Goal: Task Accomplishment & Management: Manage account settings

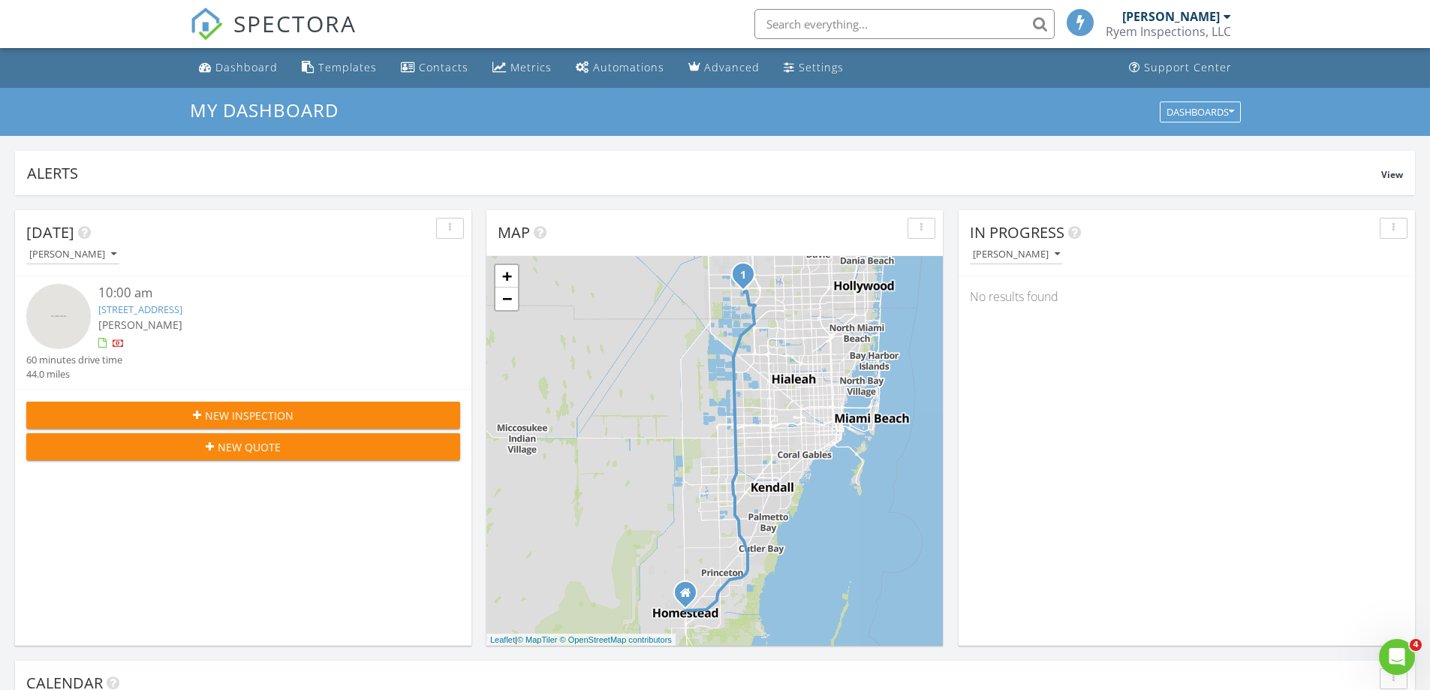
click at [112, 304] on link "640 SW 167th Way, Pembroke Pines, FL 33027" at bounding box center [140, 310] width 84 height 14
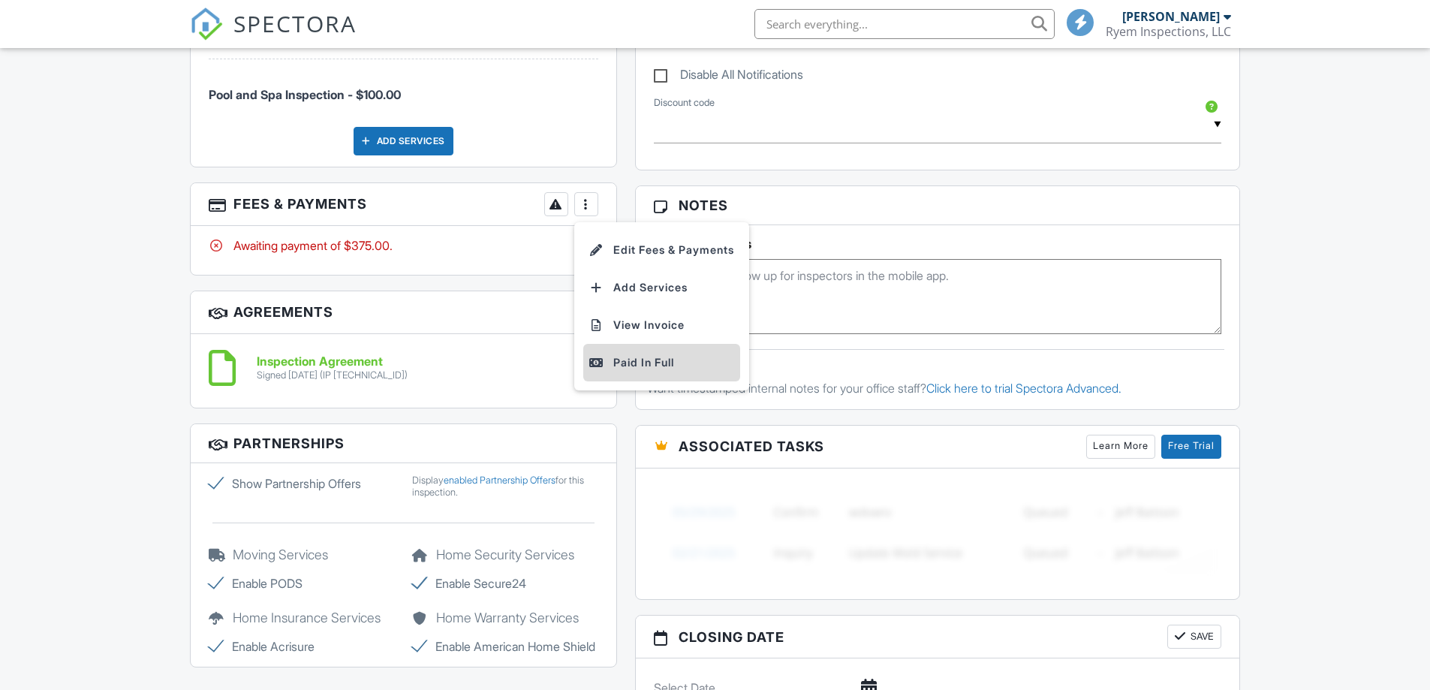
click at [625, 365] on div "Paid In Full" at bounding box center [661, 363] width 145 height 18
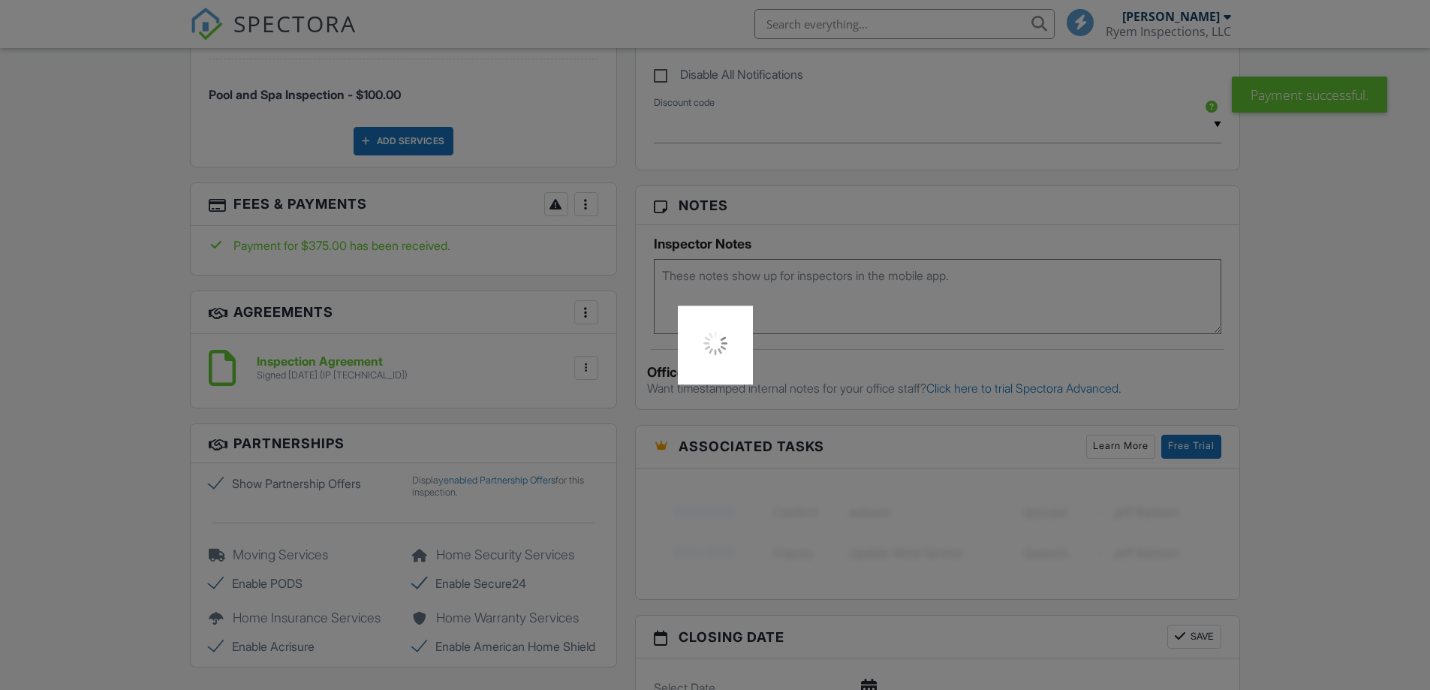
scroll to position [901, 0]
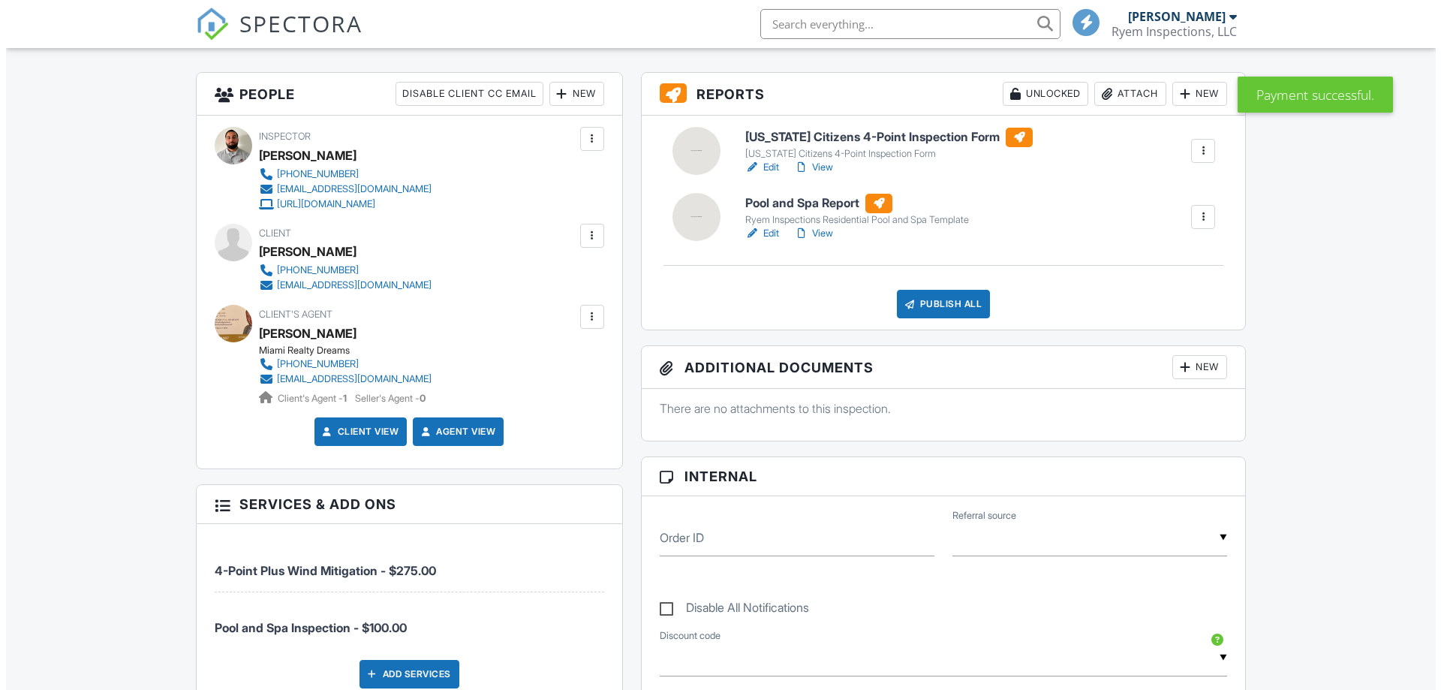
scroll to position [375, 0]
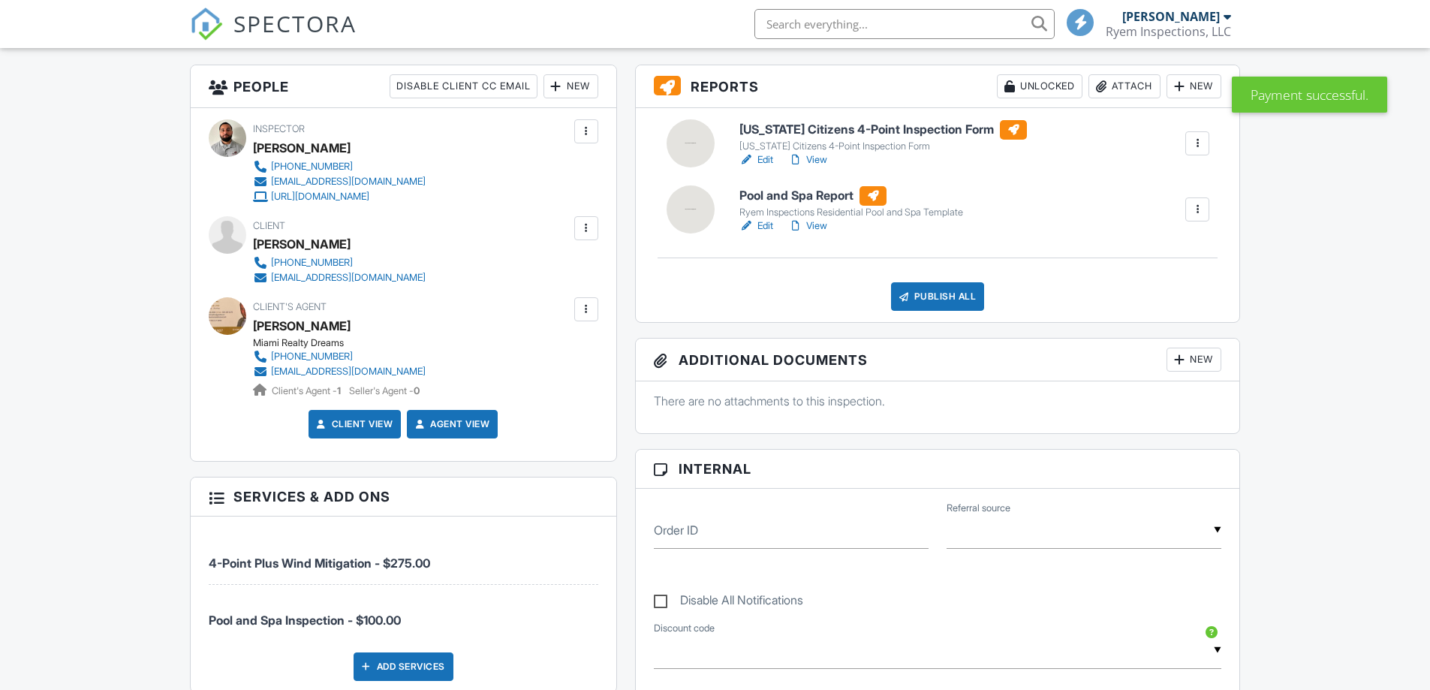
click at [1208, 354] on div "New" at bounding box center [1193, 360] width 55 height 24
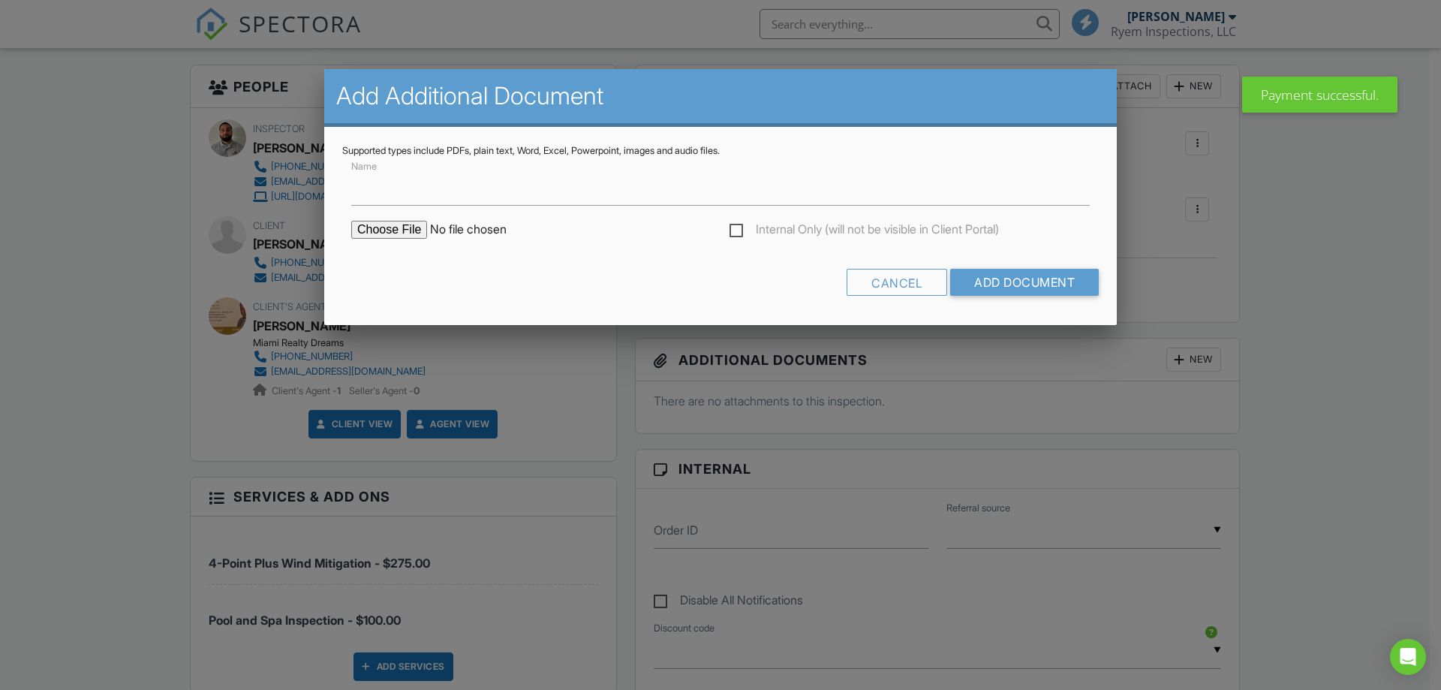
click at [395, 233] on input "file" at bounding box center [478, 230] width 255 height 18
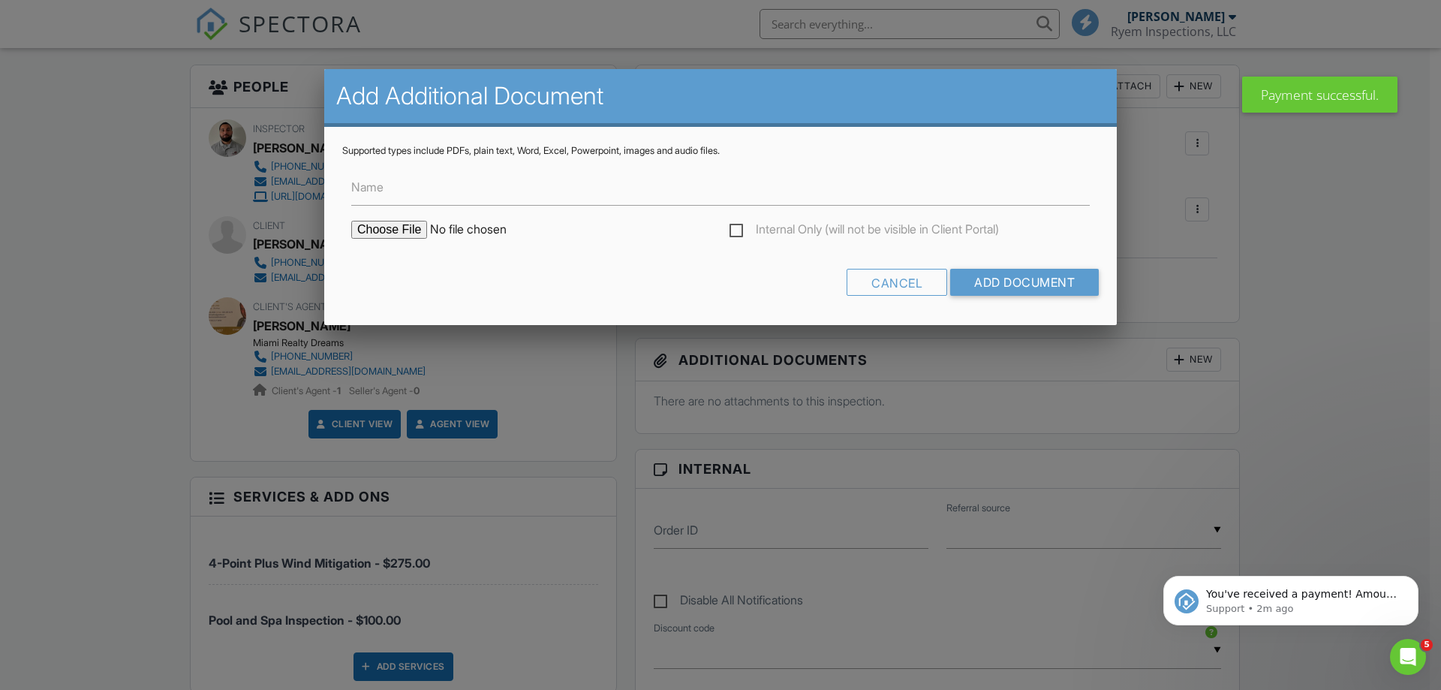
scroll to position [0, 0]
click at [886, 288] on div "Cancel" at bounding box center [897, 282] width 101 height 27
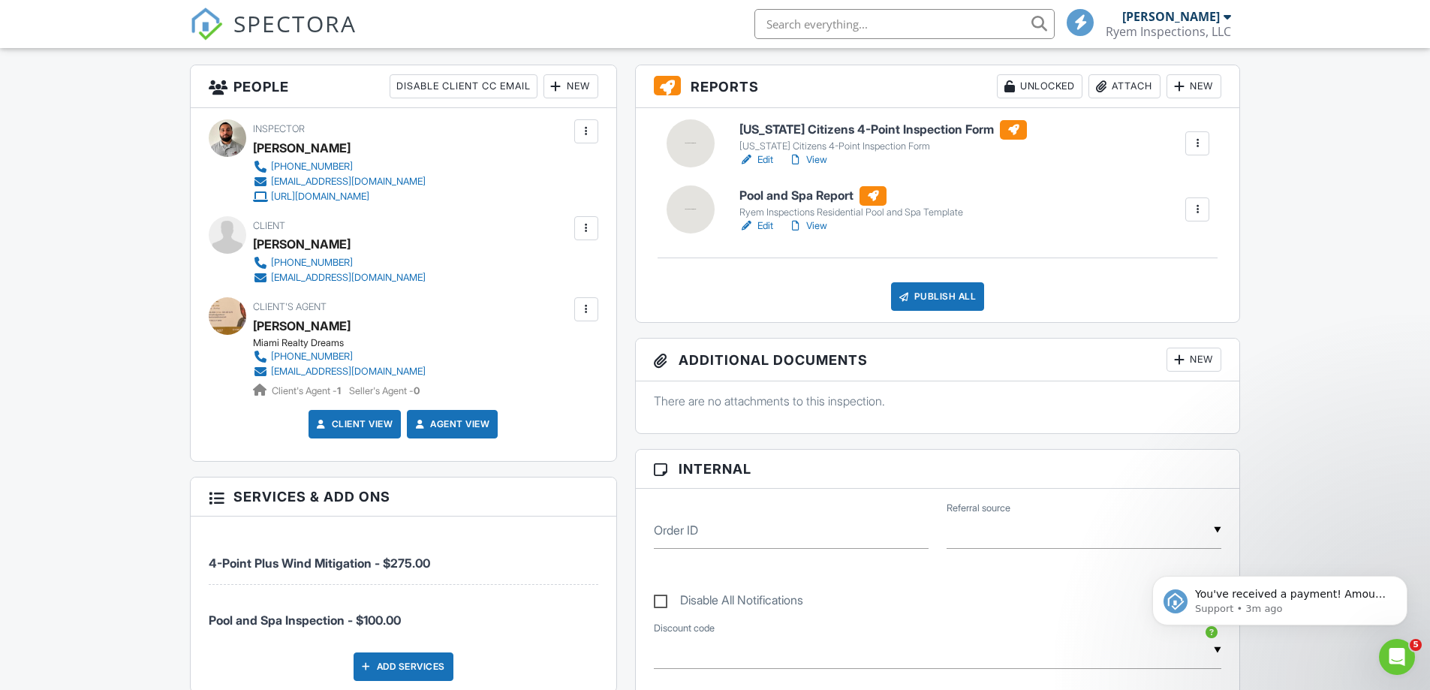
click at [1190, 366] on div "New" at bounding box center [1193, 360] width 55 height 24
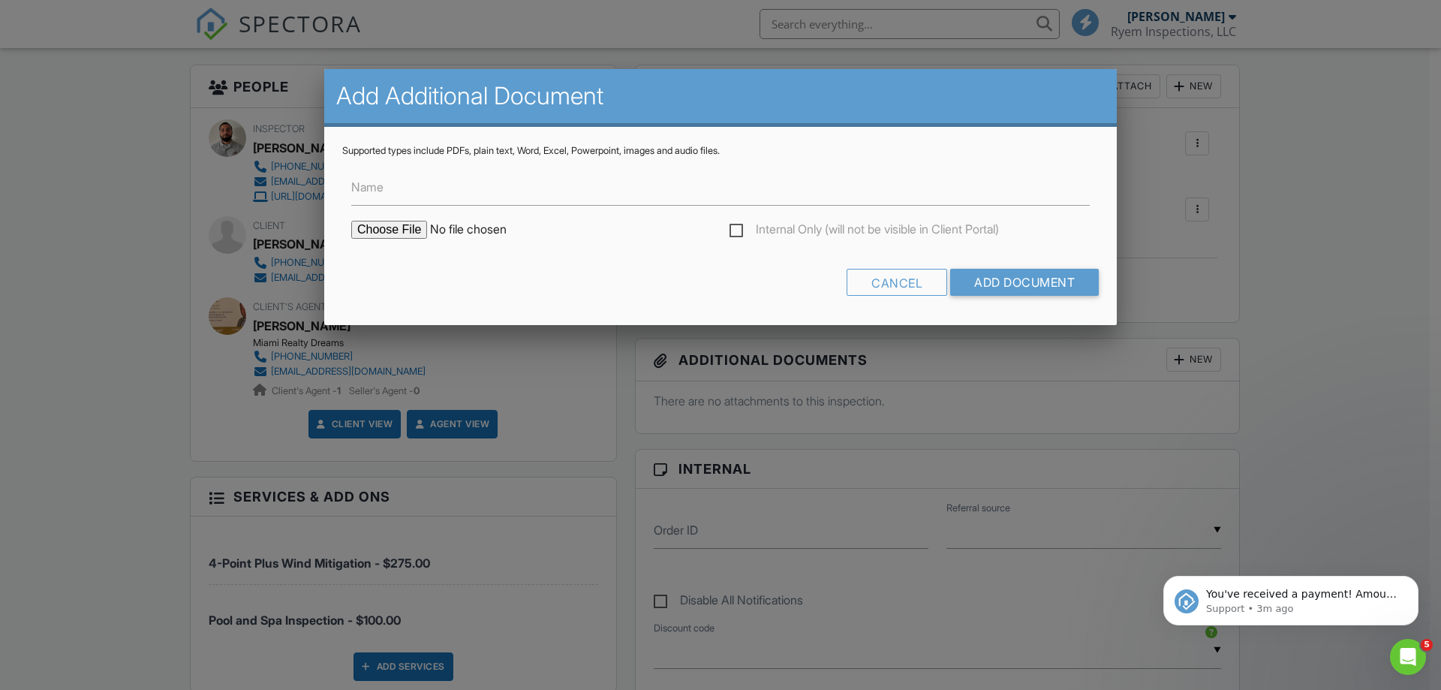
click at [414, 236] on input "file" at bounding box center [478, 230] width 255 height 18
type input "C:\fakepath\Executed Inspection Agreement.pdf"
click at [396, 187] on input "Name" at bounding box center [720, 187] width 739 height 37
type input "Executed Inspection Agreement"
click at [879, 229] on label "Internal Only (will not be visible in Client Portal)" at bounding box center [864, 231] width 269 height 19
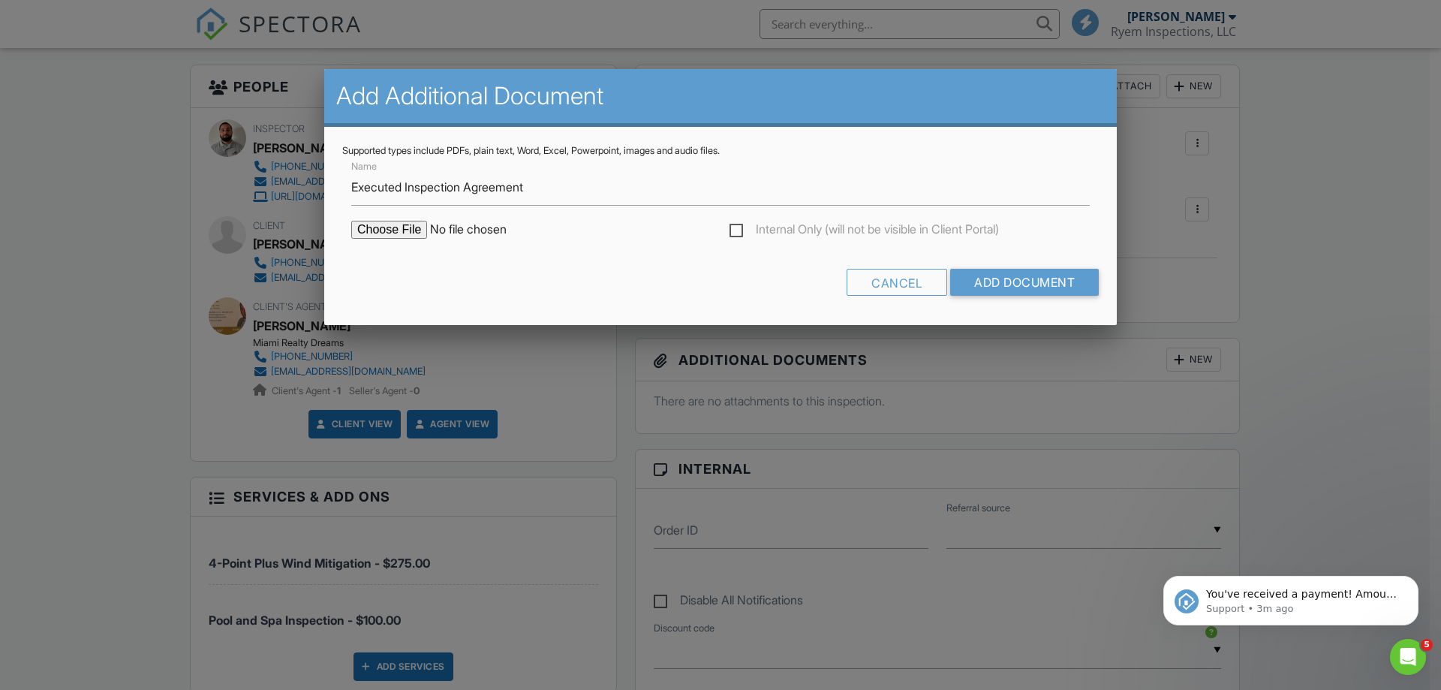
click at [739, 229] on input "Internal Only (will not be visible in Client Portal)" at bounding box center [735, 232] width 10 height 10
click at [824, 229] on label "Internal Only (will not be visible in Client Portal)" at bounding box center [864, 231] width 269 height 19
click at [739, 229] on input "Internal Only (will not be visible in Client Portal)" at bounding box center [735, 232] width 10 height 10
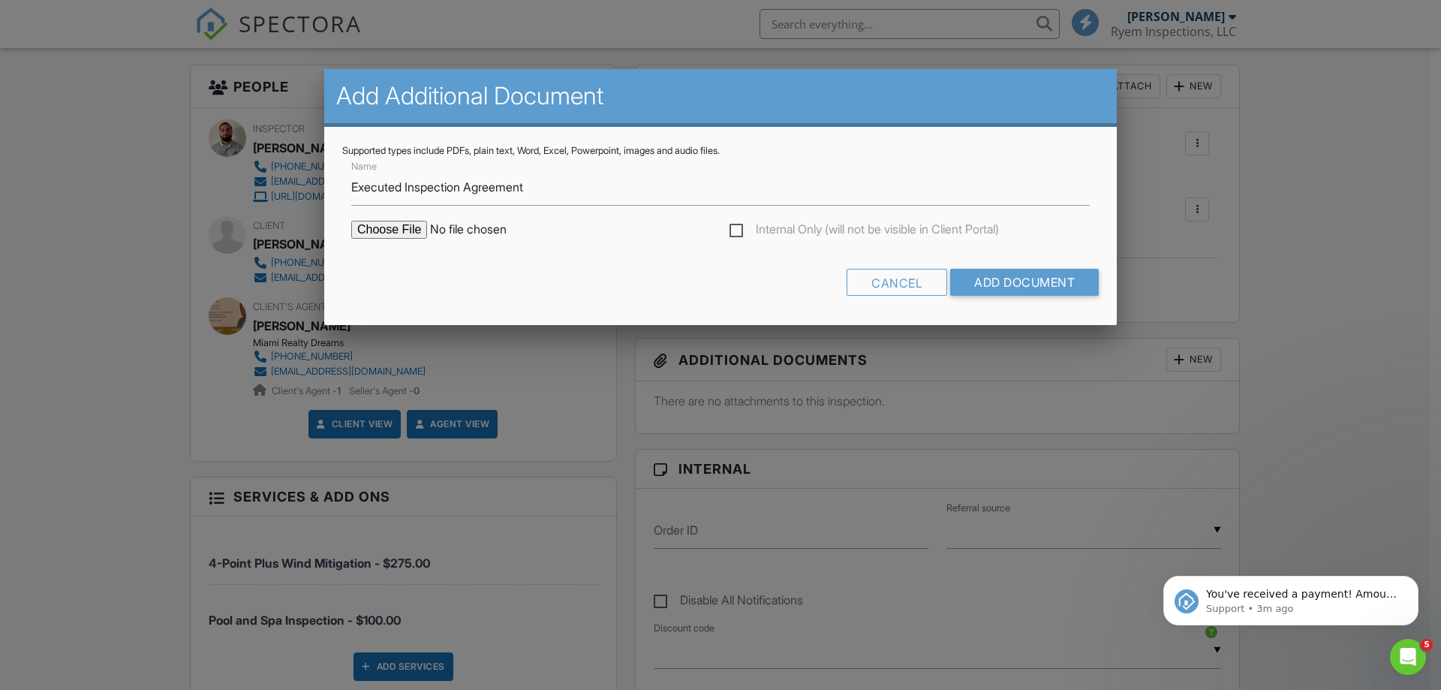
checkbox input "true"
click at [1035, 294] on input "Add Document" at bounding box center [1024, 282] width 149 height 27
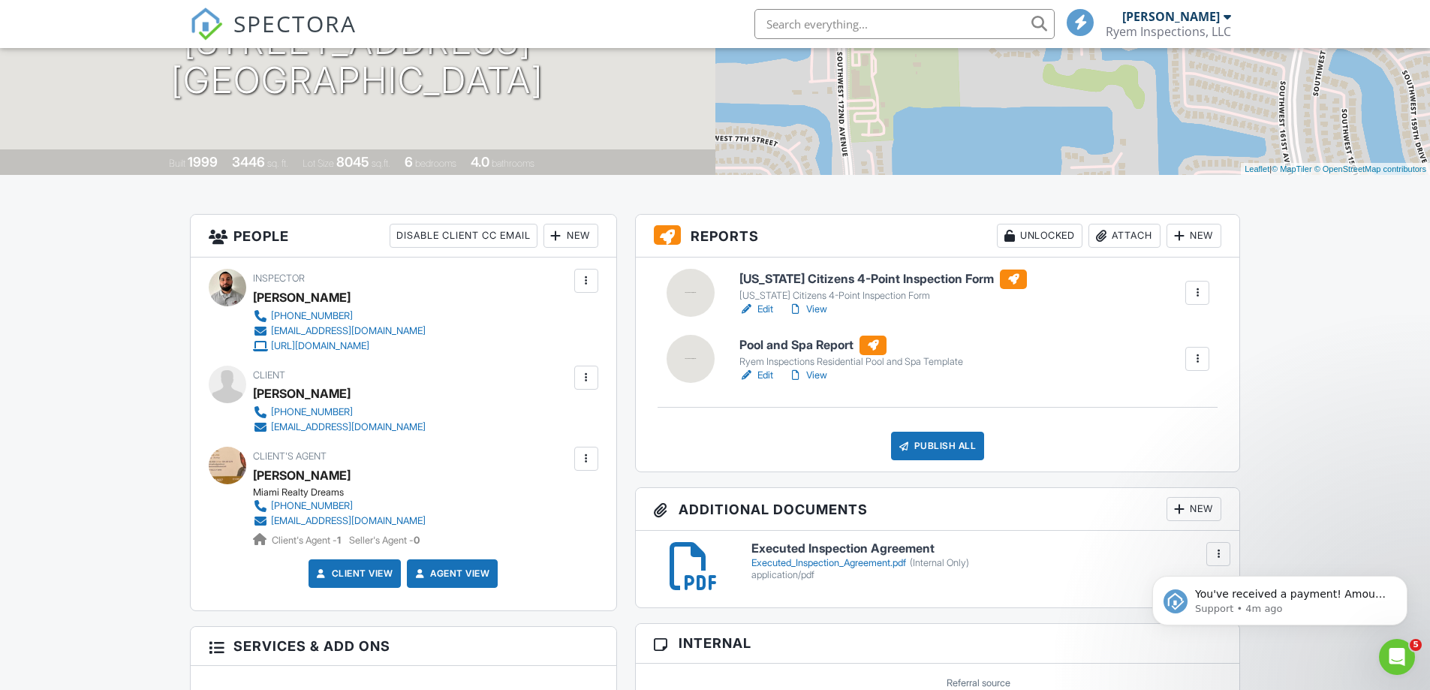
scroll to position [225, 0]
click at [1397, 668] on div "Open Intercom Messenger" at bounding box center [1395, 655] width 50 height 50
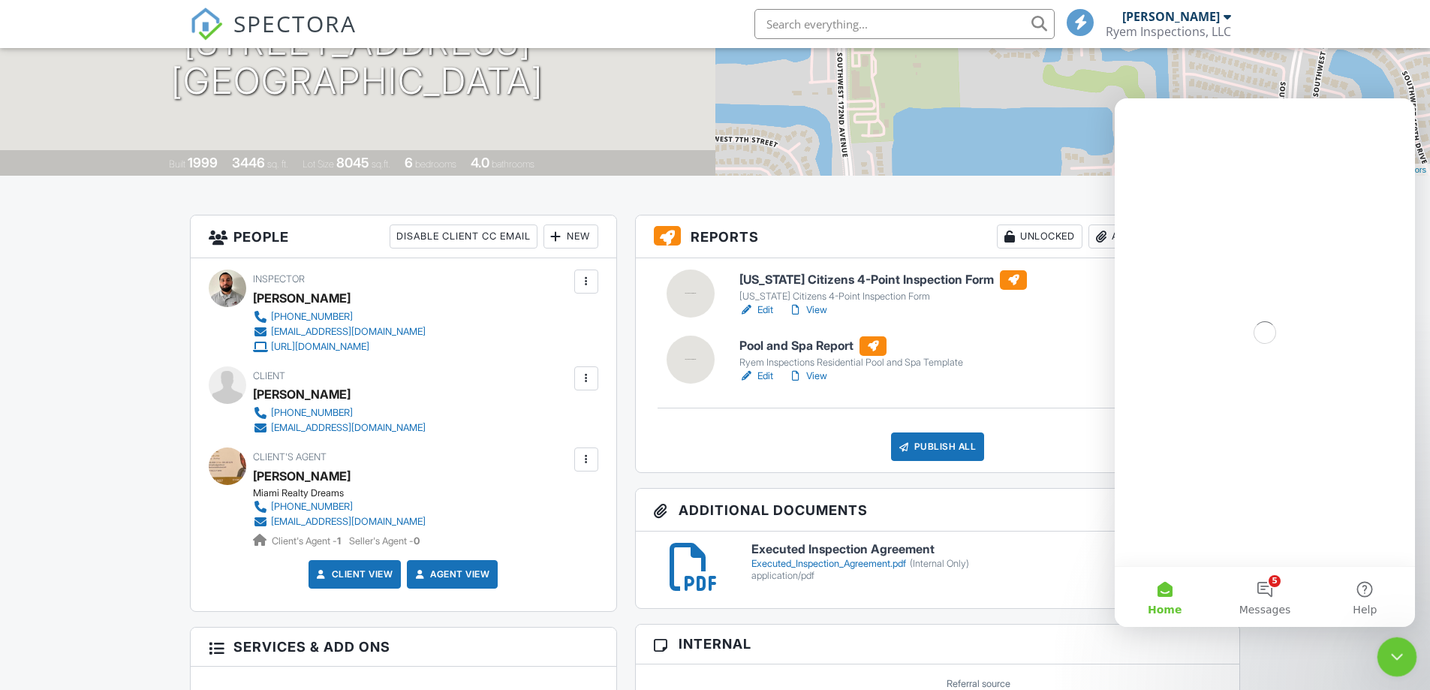
scroll to position [0, 0]
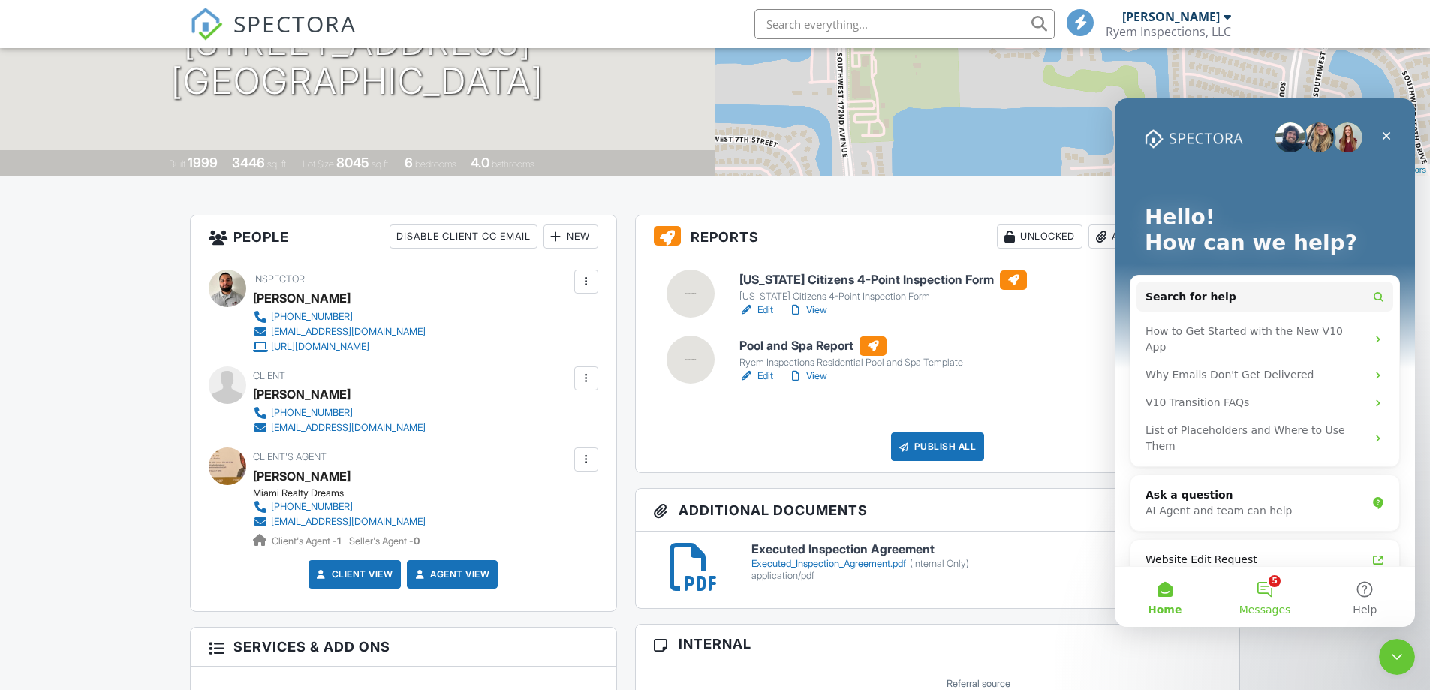
click at [1263, 590] on button "5 Messages" at bounding box center [1265, 597] width 100 height 60
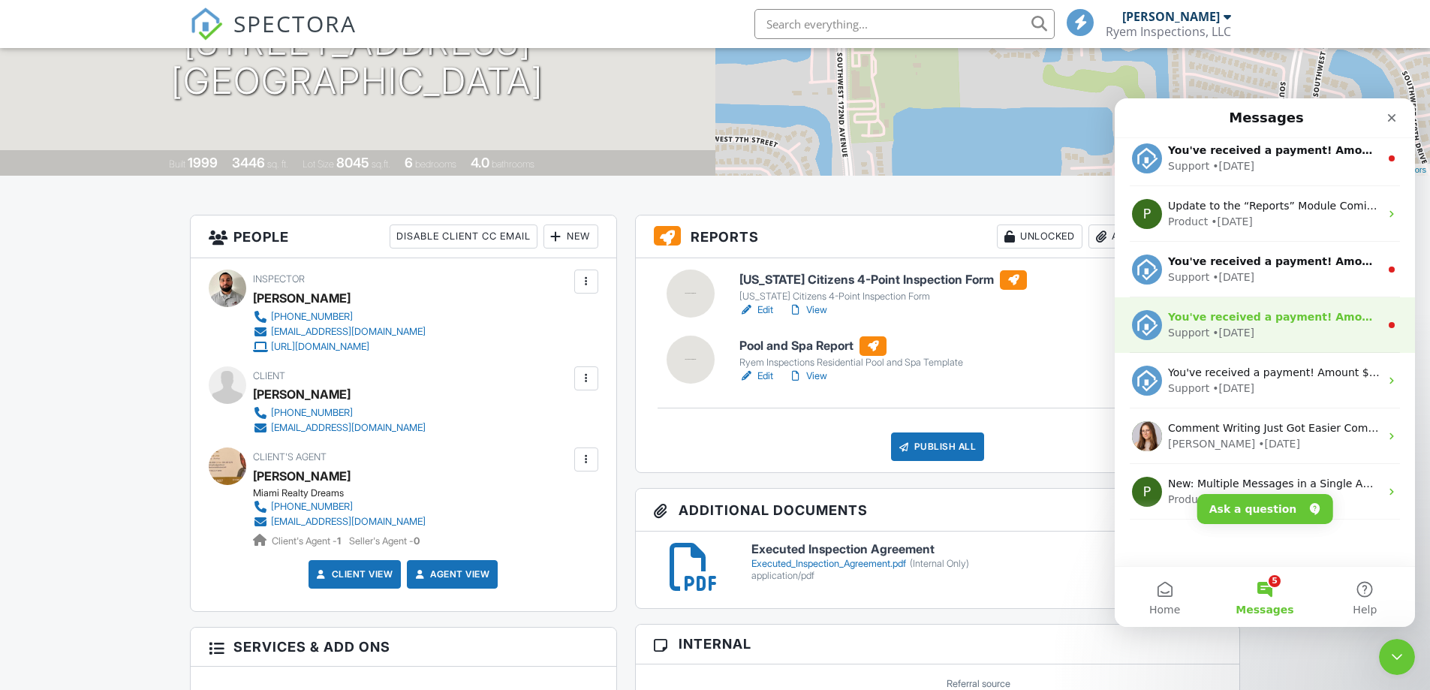
scroll to position [132, 0]
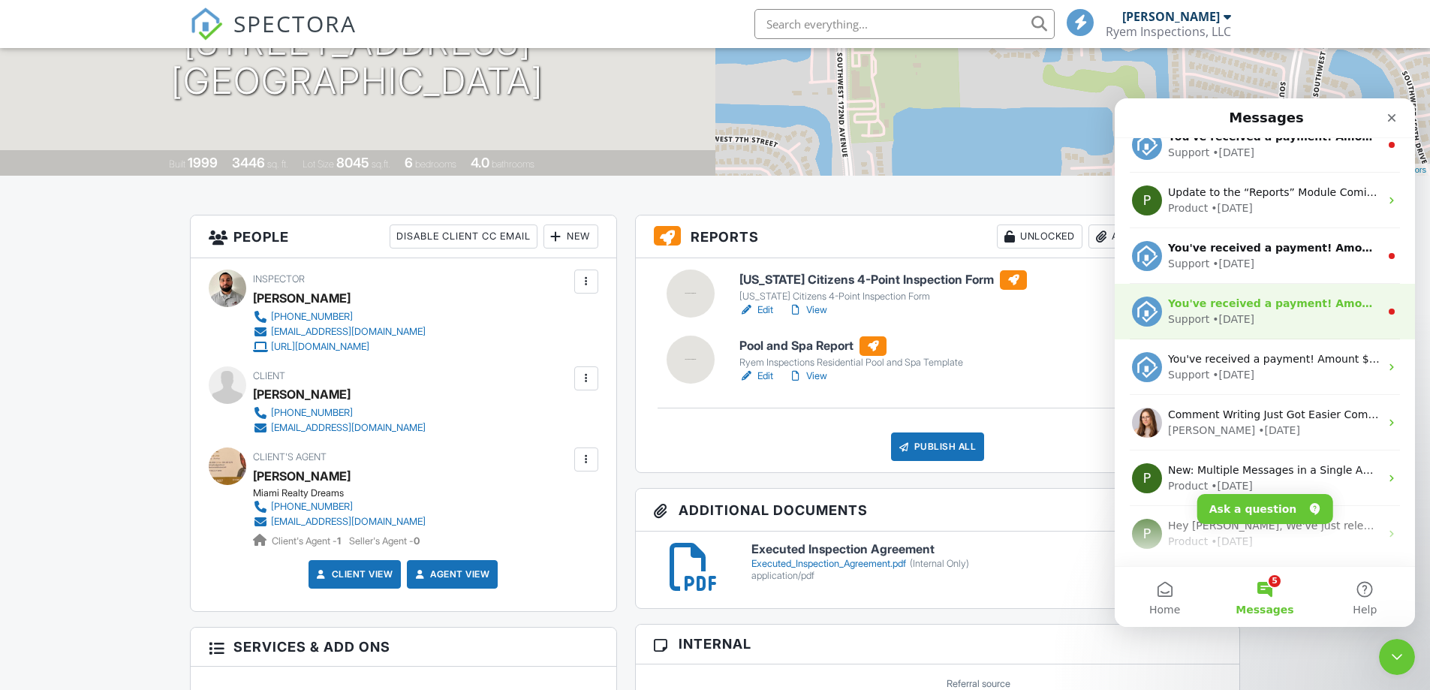
click at [1299, 316] on div "Support • 4w ago" at bounding box center [1274, 320] width 212 height 16
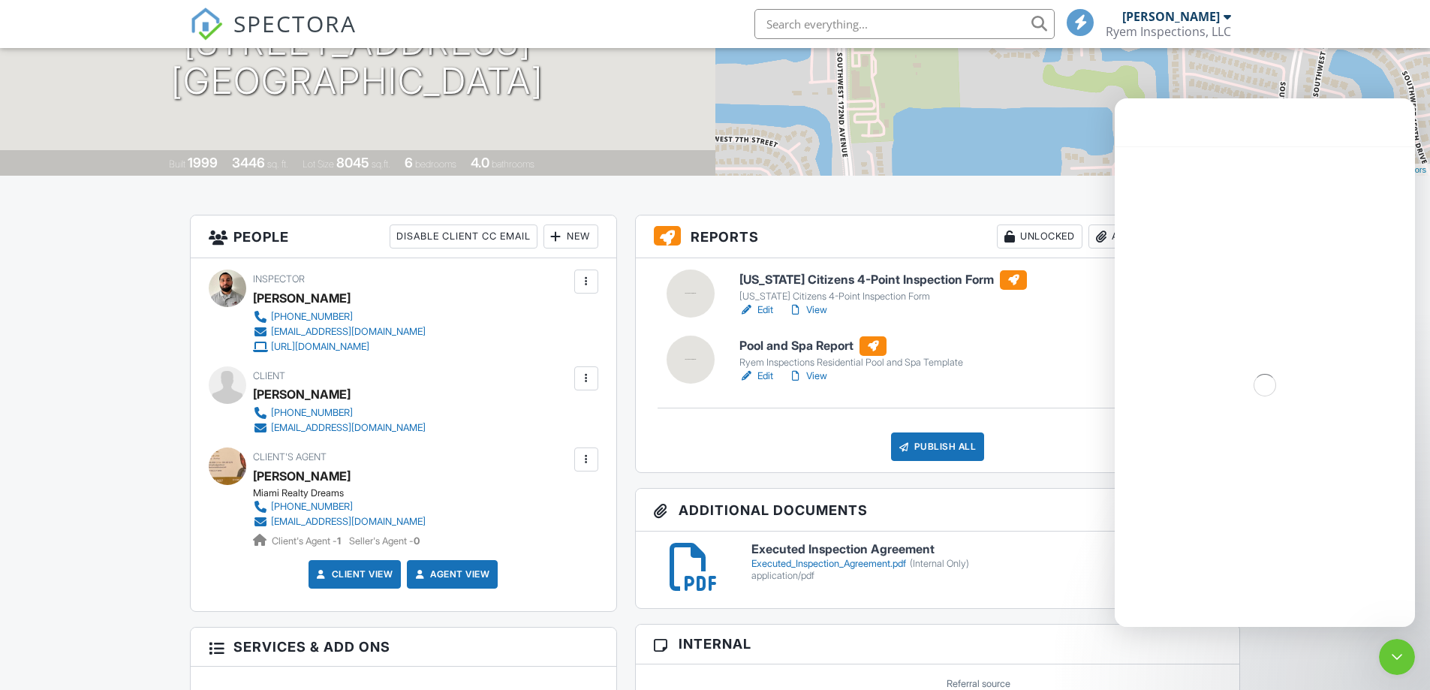
scroll to position [127, 0]
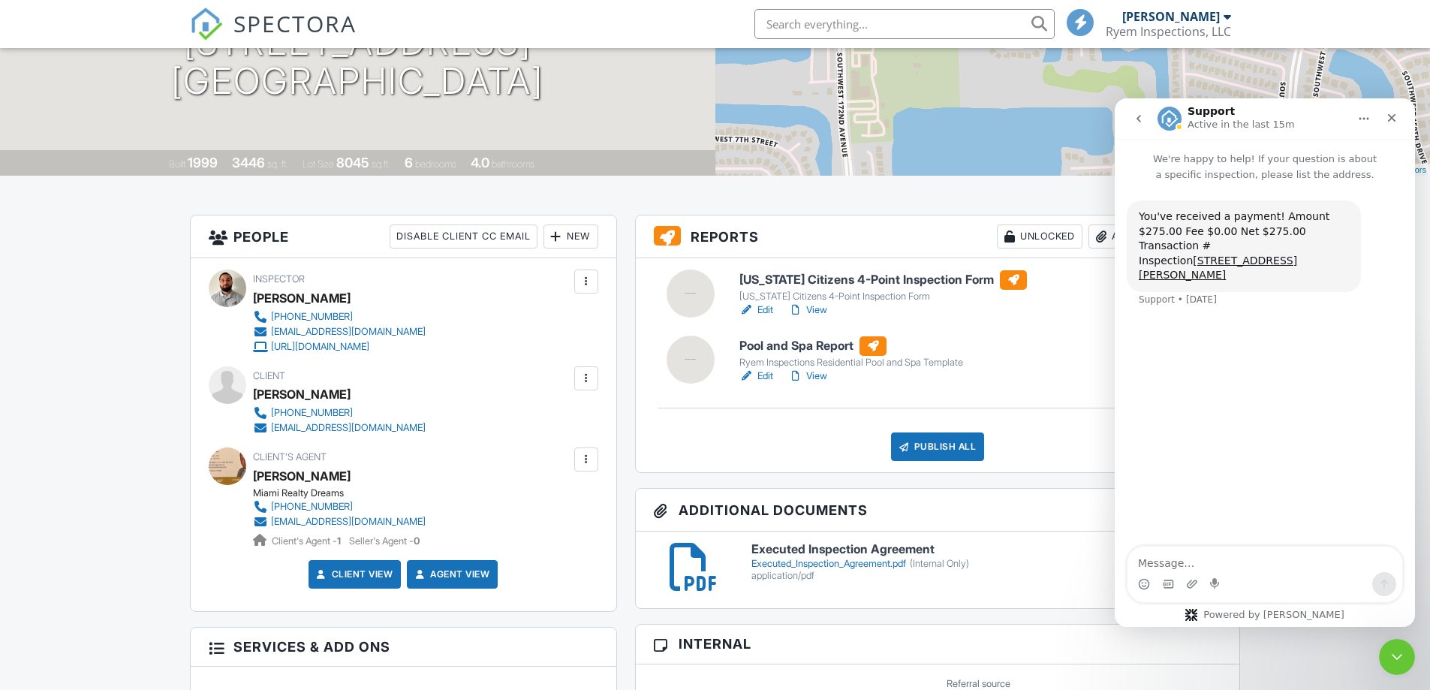
click at [1141, 121] on icon "go back" at bounding box center [1139, 119] width 12 height 12
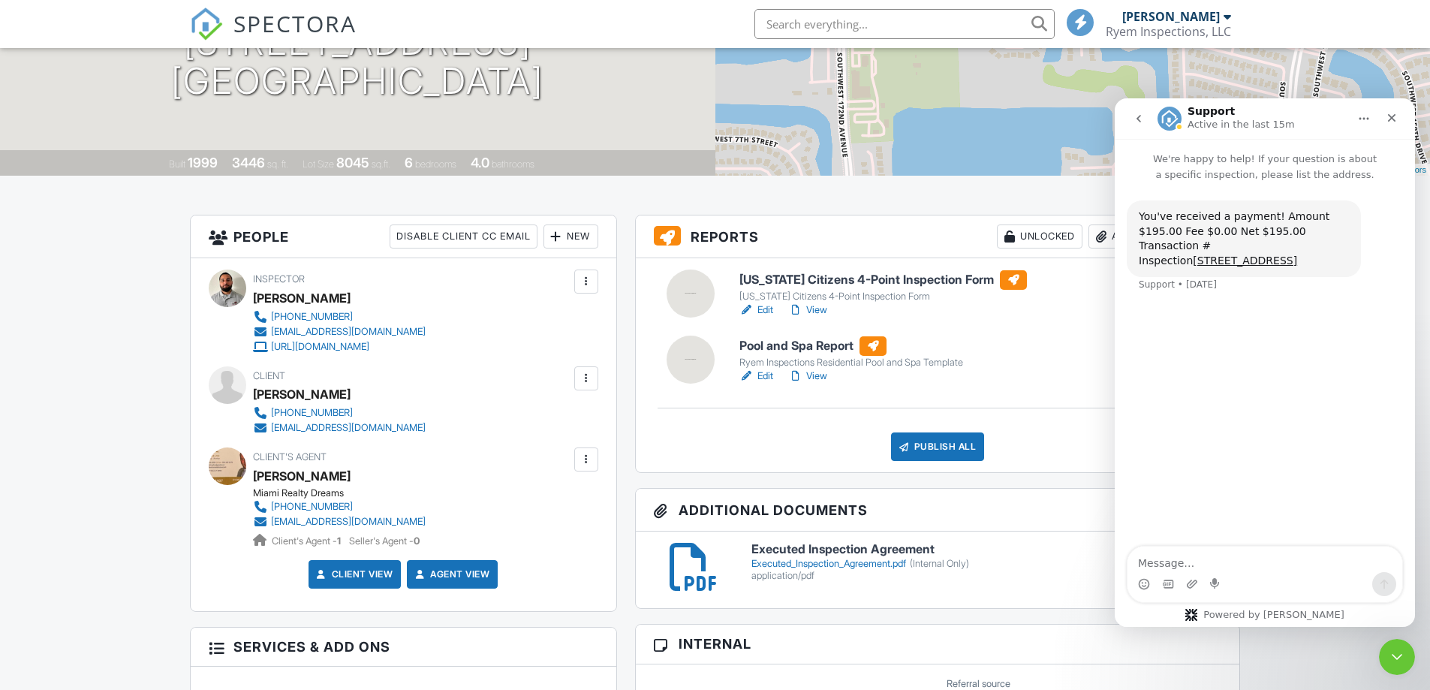
click at [1133, 119] on icon "go back" at bounding box center [1139, 119] width 12 height 12
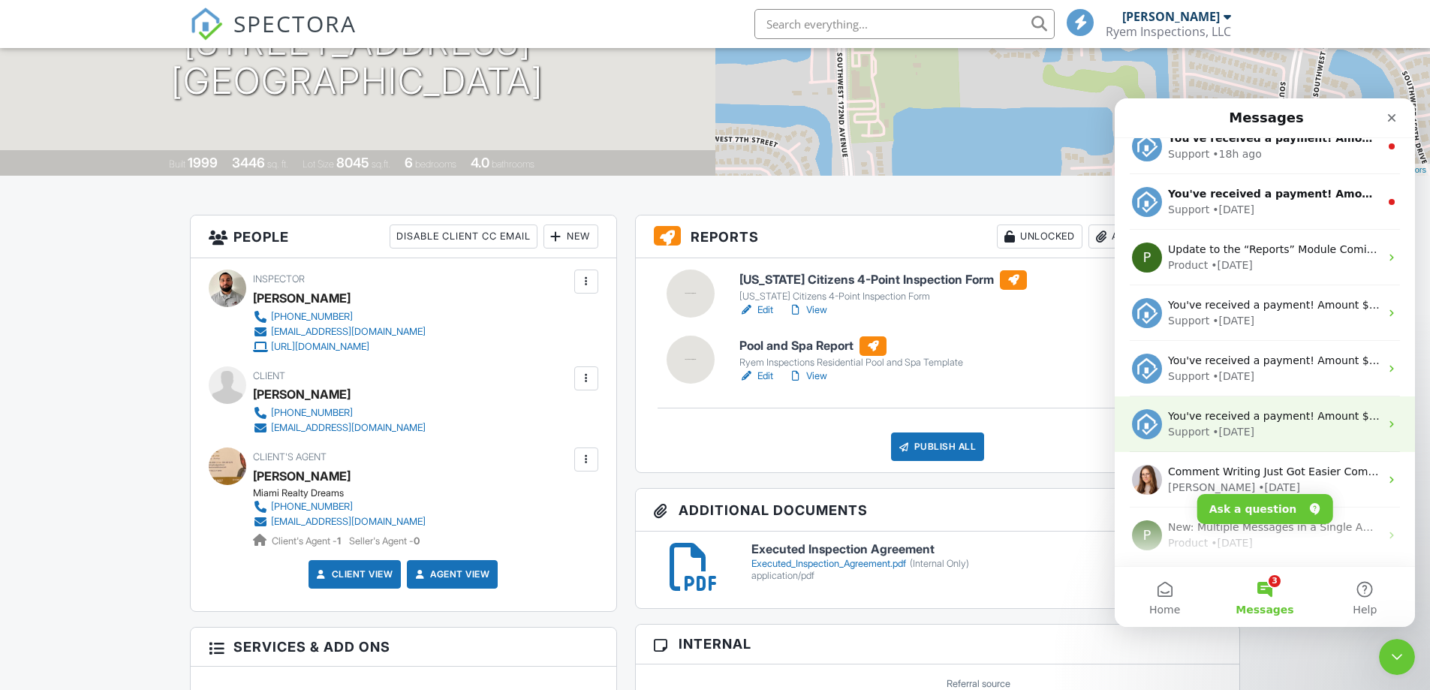
scroll to position [0, 0]
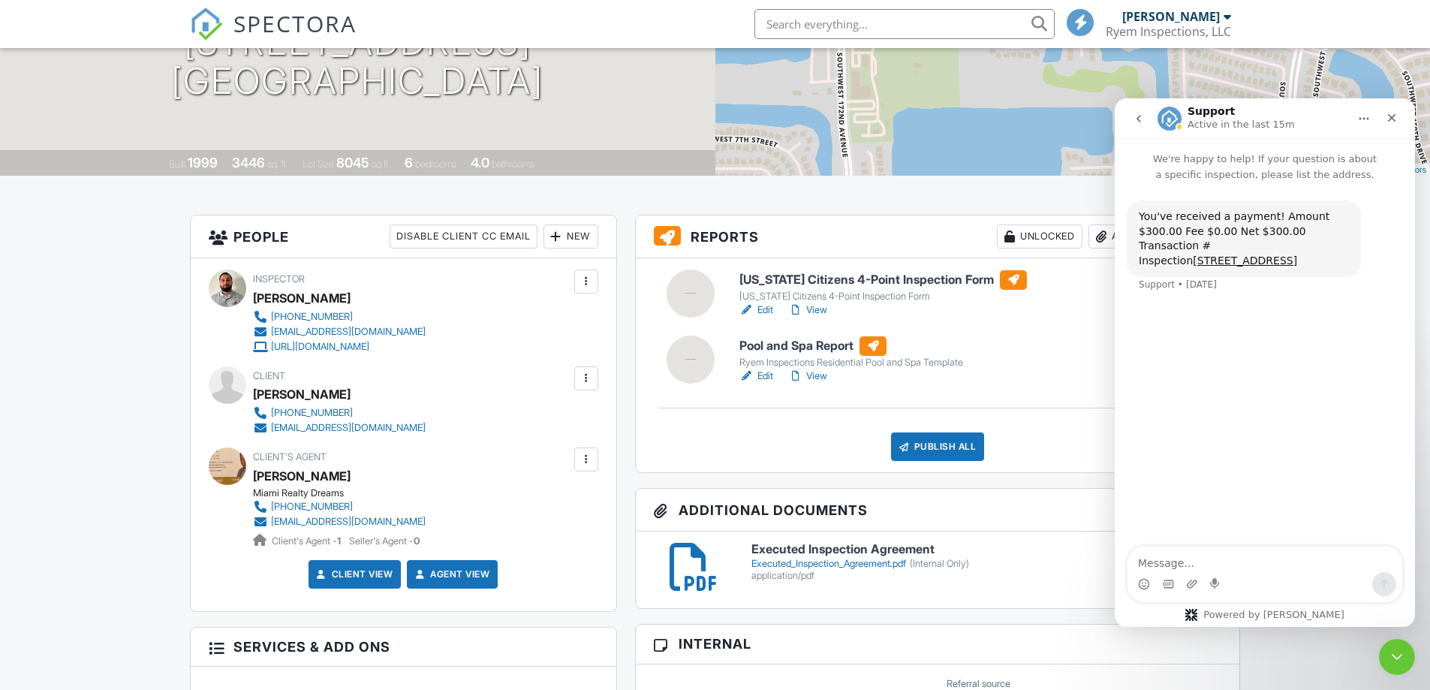
click at [1139, 118] on icon "go back" at bounding box center [1138, 119] width 5 height 8
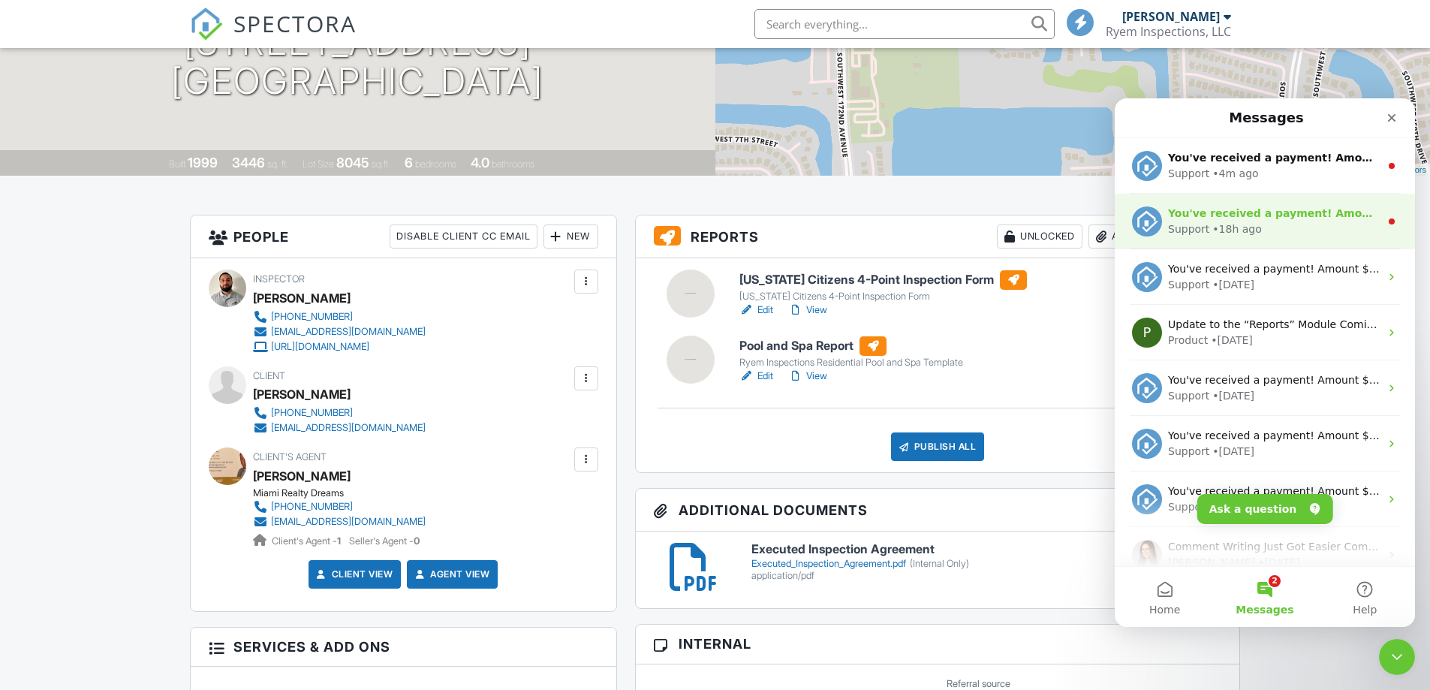
click at [1261, 224] on div "Support • 18h ago" at bounding box center [1274, 229] width 212 height 16
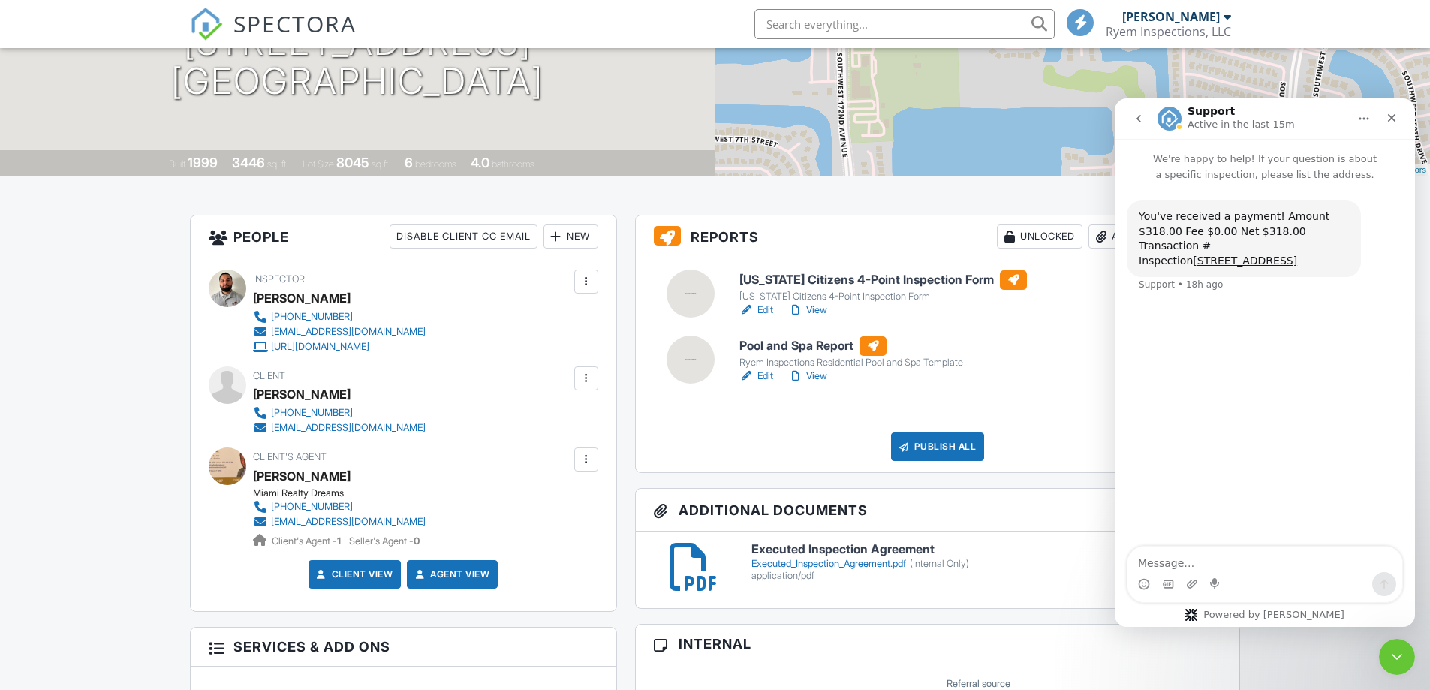
click at [1135, 122] on icon "go back" at bounding box center [1139, 119] width 12 height 12
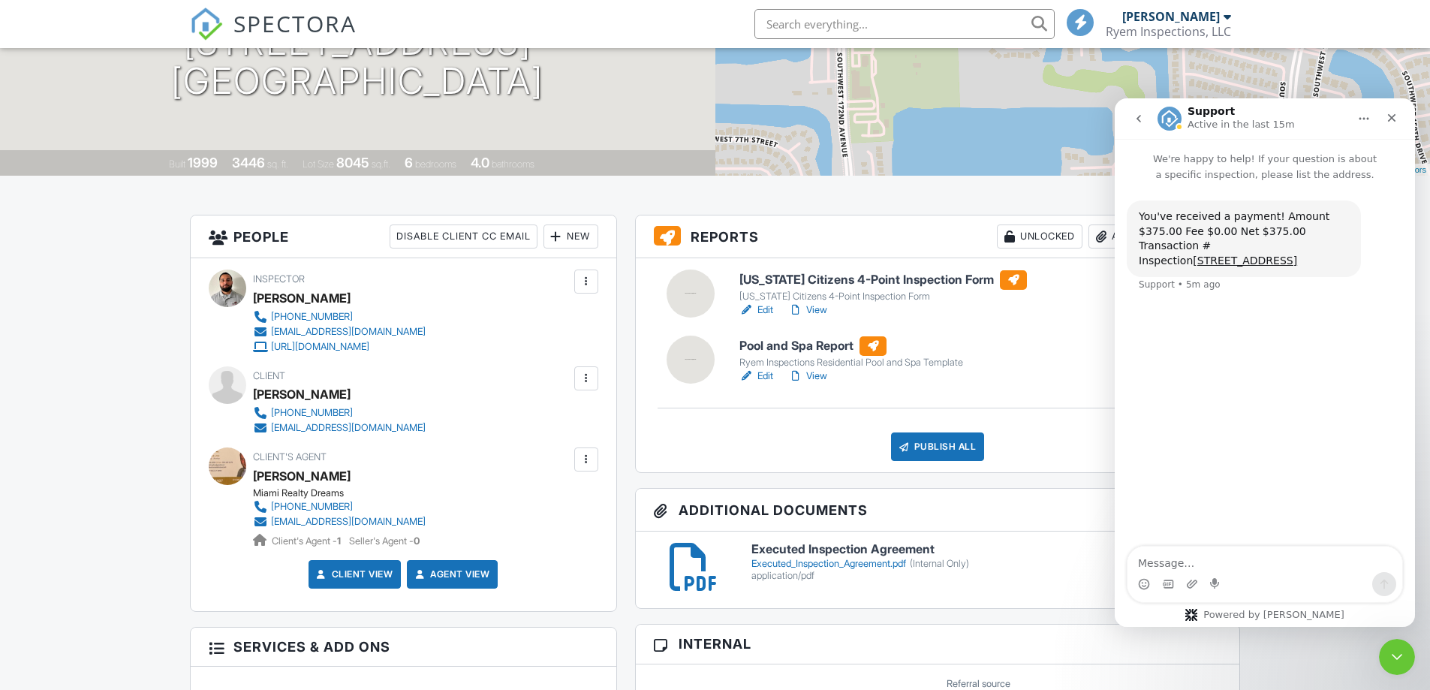
click at [1139, 122] on icon "go back" at bounding box center [1139, 119] width 12 height 12
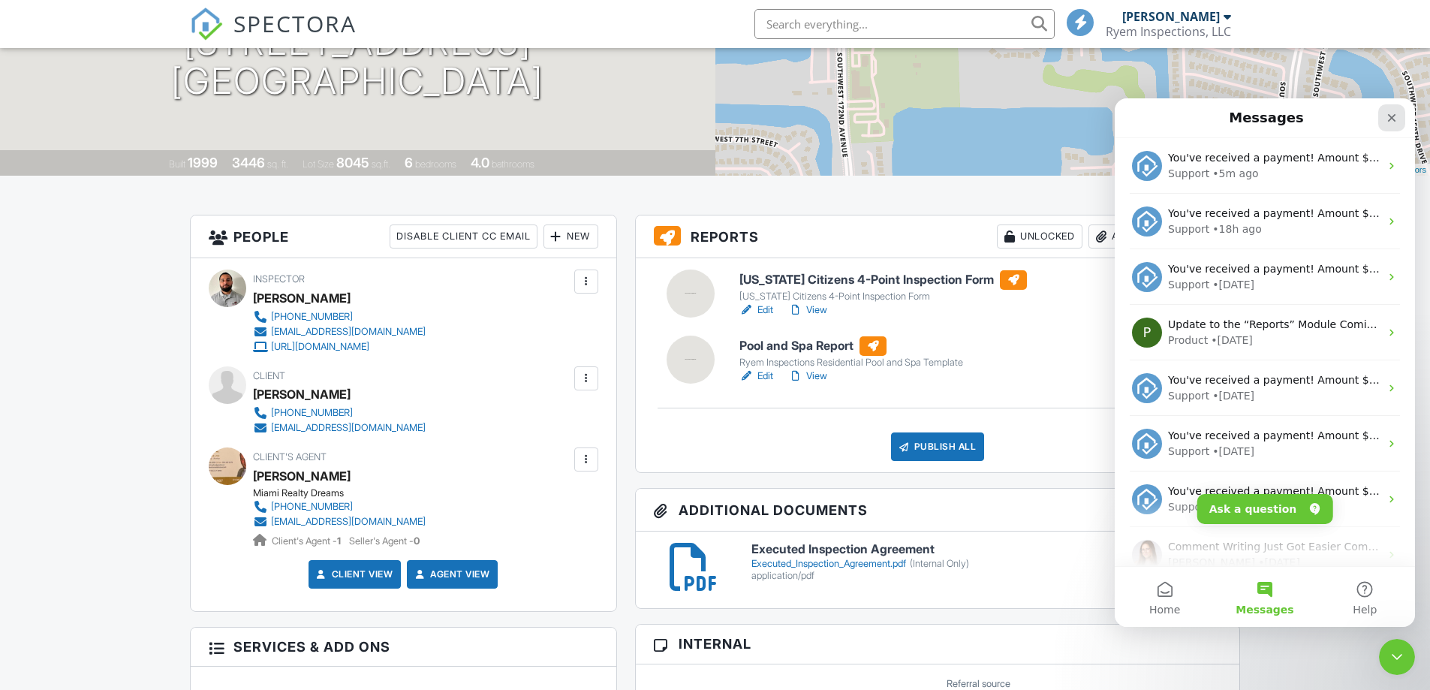
click at [1386, 122] on icon "Close" at bounding box center [1392, 118] width 12 height 12
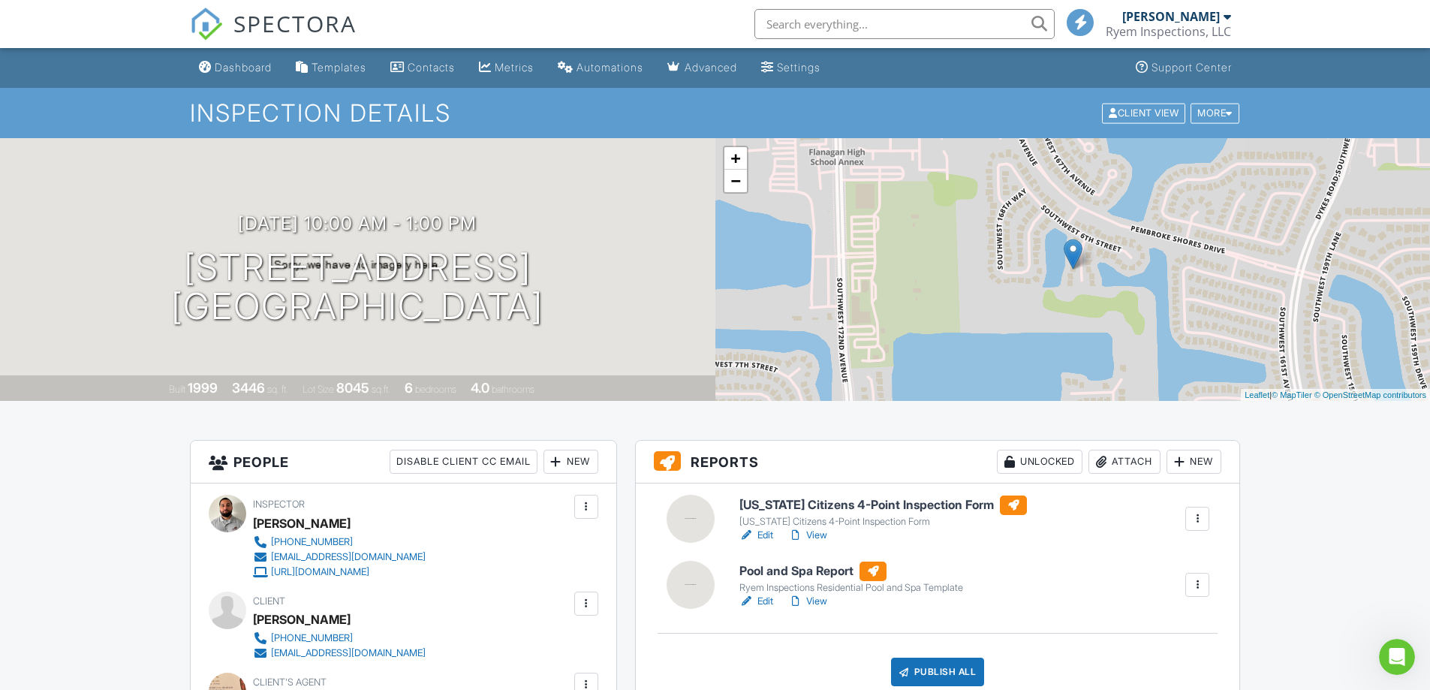
click at [232, 511] on div at bounding box center [228, 514] width 38 height 38
click at [290, 526] on div "[PERSON_NAME]" at bounding box center [302, 523] width 98 height 23
click at [1221, 26] on div "Ryem Inspections, LLC" at bounding box center [1168, 31] width 125 height 15
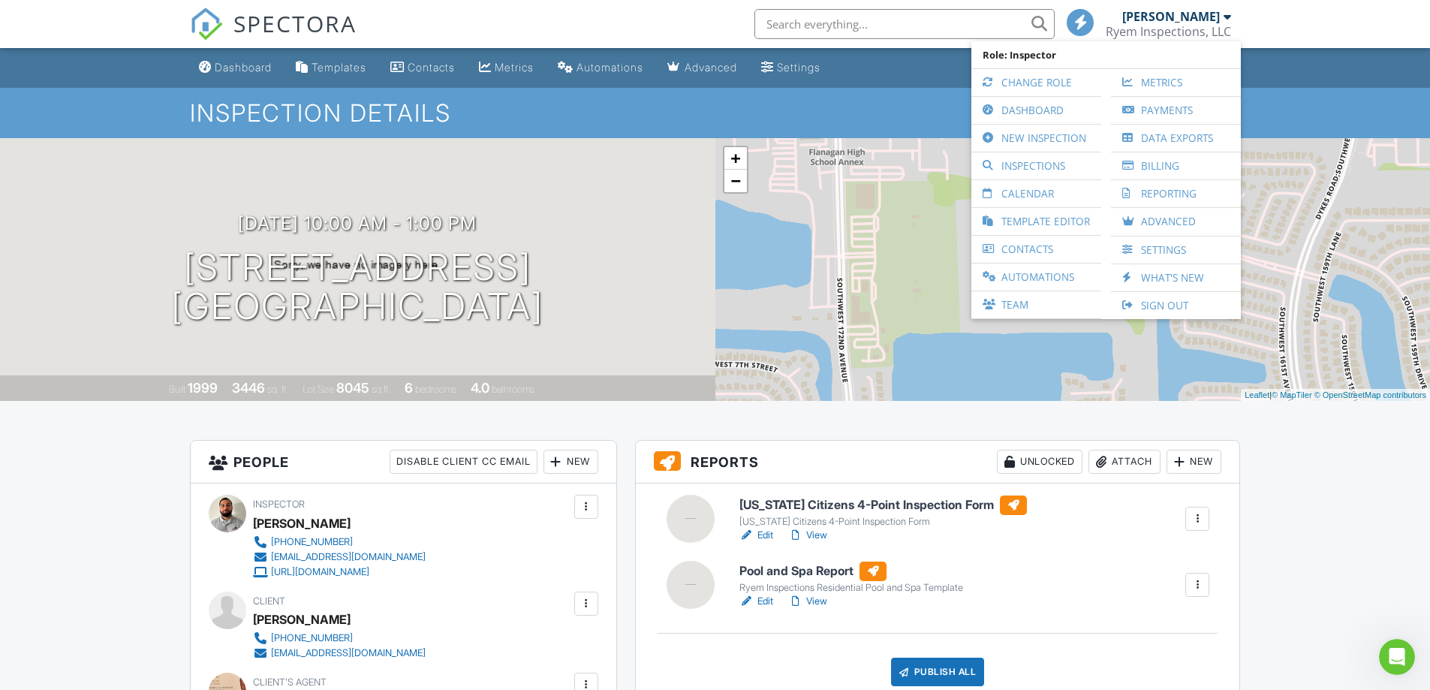
click at [298, 15] on span "SPECTORA" at bounding box center [294, 24] width 123 height 32
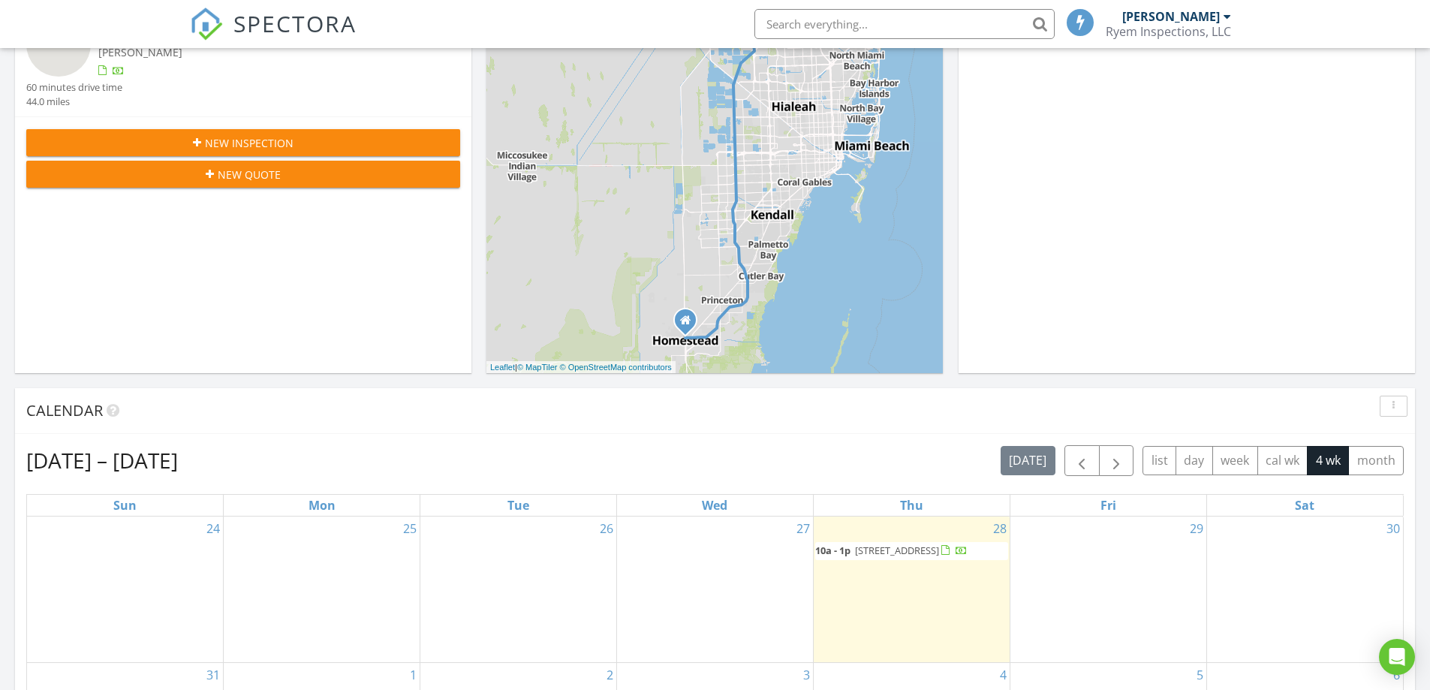
scroll to position [75, 0]
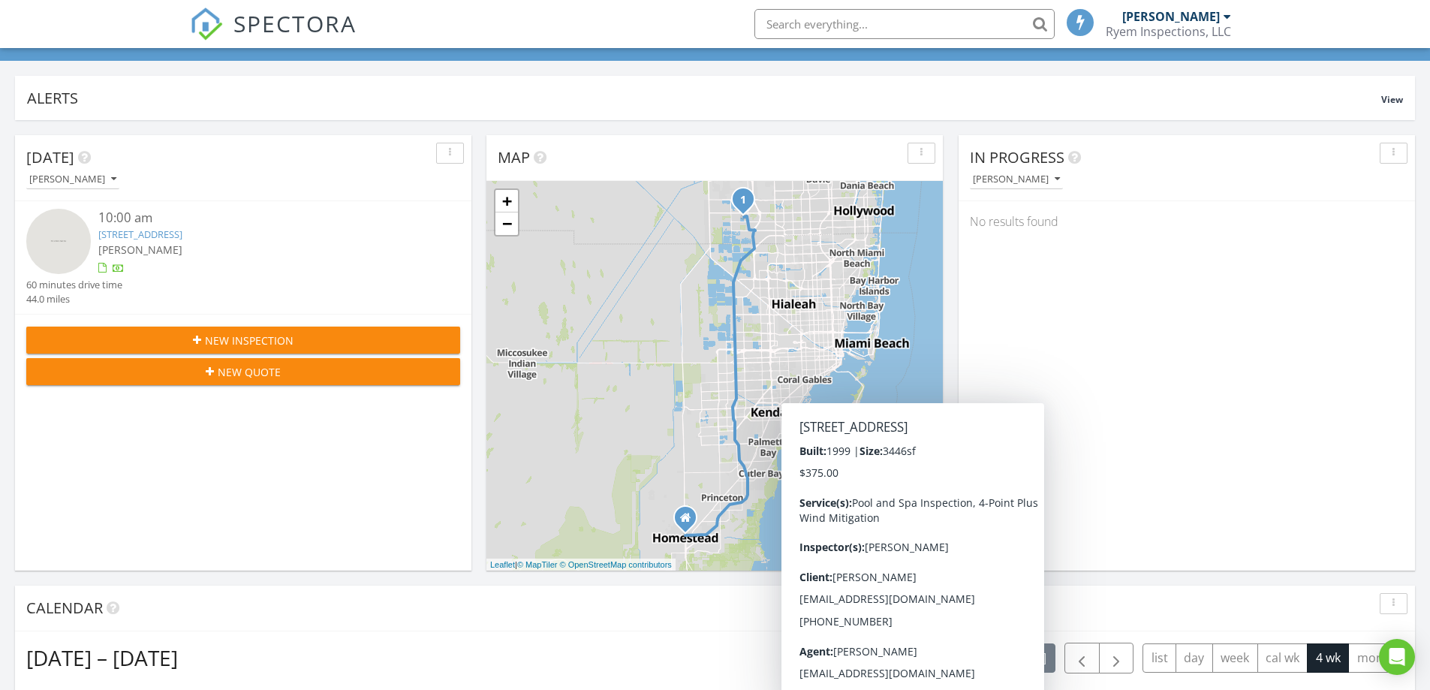
click at [1217, 373] on div "In Progress Jon Fernandez No results found" at bounding box center [1187, 352] width 456 height 435
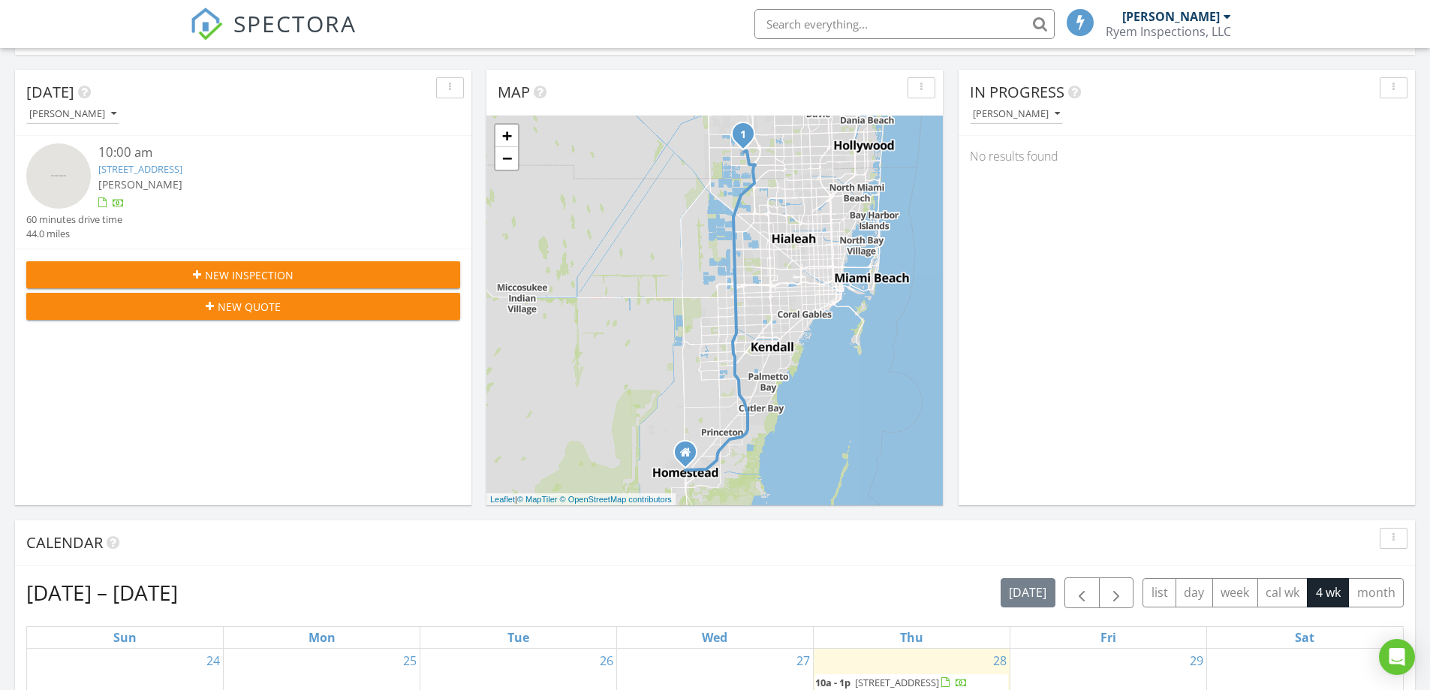
scroll to position [0, 0]
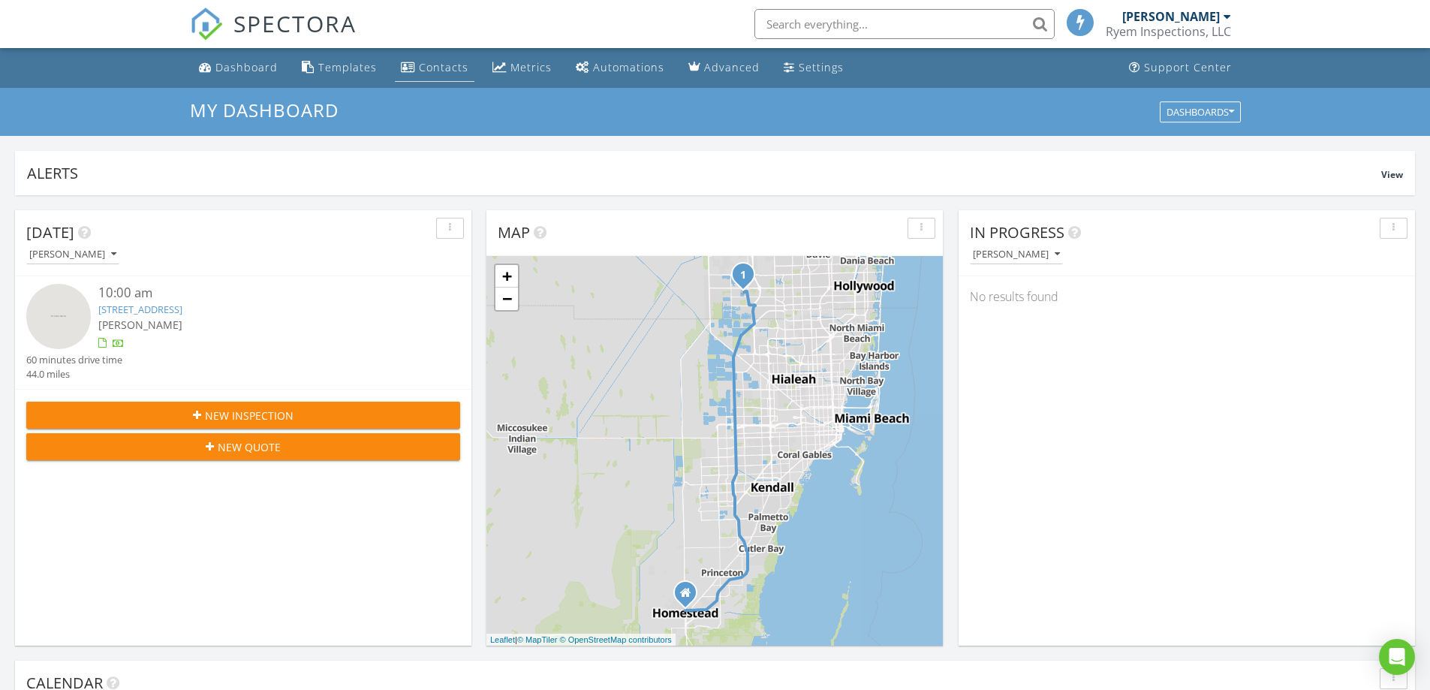
click at [404, 73] on link "Contacts" at bounding box center [435, 68] width 80 height 28
